Goal: Transaction & Acquisition: Purchase product/service

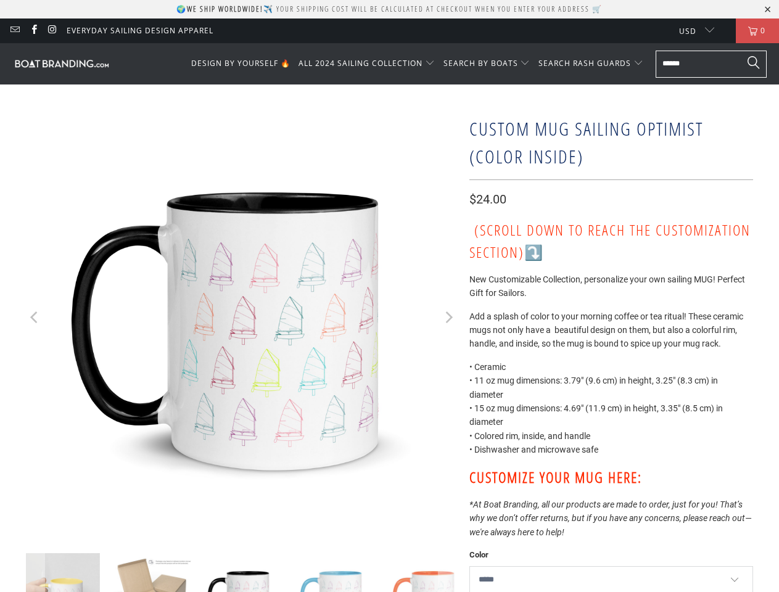
click at [389, 9] on p "🌍 We ship worldwide! ✈️ Your shipping cost will be calculated at checkout when …" at bounding box center [389, 9] width 426 height 10
click at [370, 64] on span "ALL 2024 SAILING COLLECTION" at bounding box center [361, 63] width 124 height 10
click at [489, 64] on span "SEARCH BY BOATS" at bounding box center [481, 63] width 75 height 10
click at [592, 64] on span "SEARCH RASH GUARDS" at bounding box center [585, 63] width 93 height 10
click at [35, 319] on icon "Previous" at bounding box center [35, 318] width 12 height 259
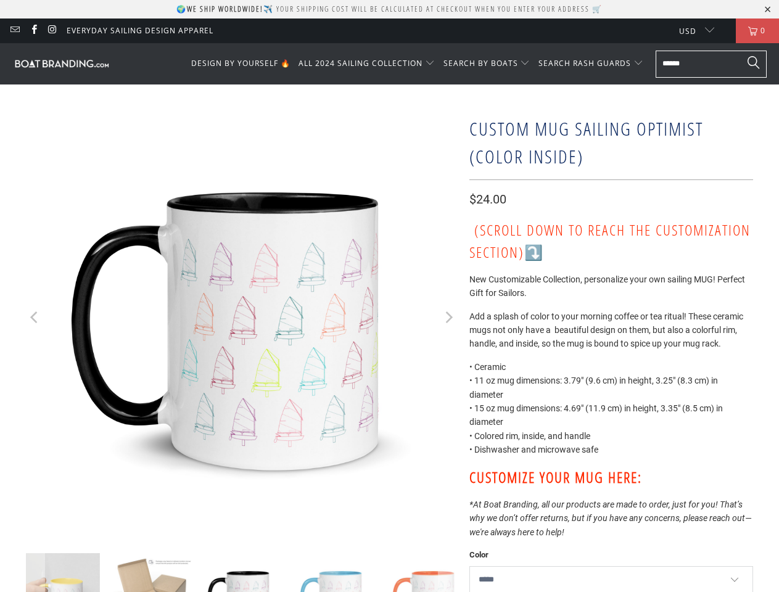
click at [448, 319] on icon "Next" at bounding box center [448, 318] width 12 height 259
click at [242, 573] on img at bounding box center [242, 596] width 86 height 86
click at [0, 573] on div "Custom Mug Sailing Optimist (Color Inside) $24.00 (Scroll down to reach the cus…" at bounding box center [389, 400] width 779 height 630
